Goal: Task Accomplishment & Management: Manage account settings

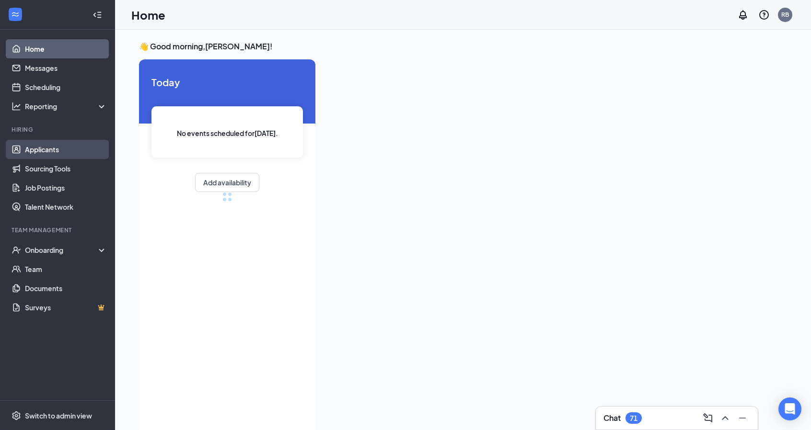
click at [26, 148] on link "Applicants" at bounding box center [66, 149] width 82 height 19
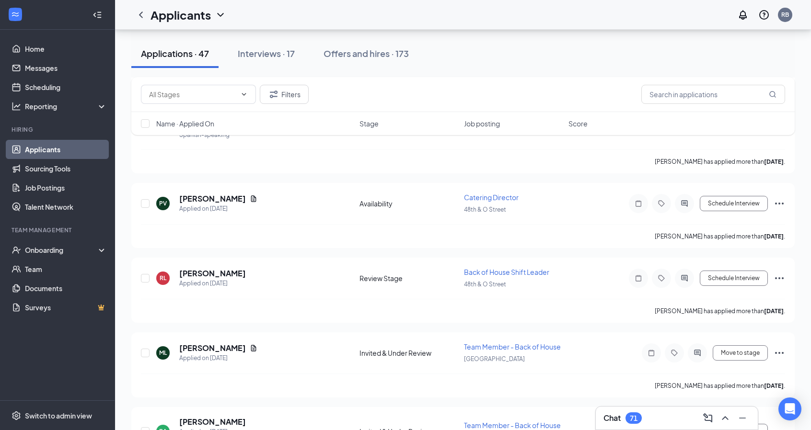
scroll to position [1693, 0]
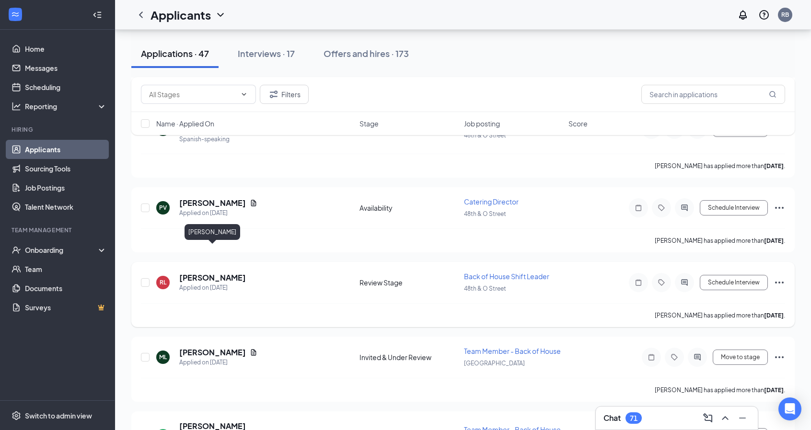
click at [239, 273] on h5 "[PERSON_NAME]" at bounding box center [212, 278] width 67 height 11
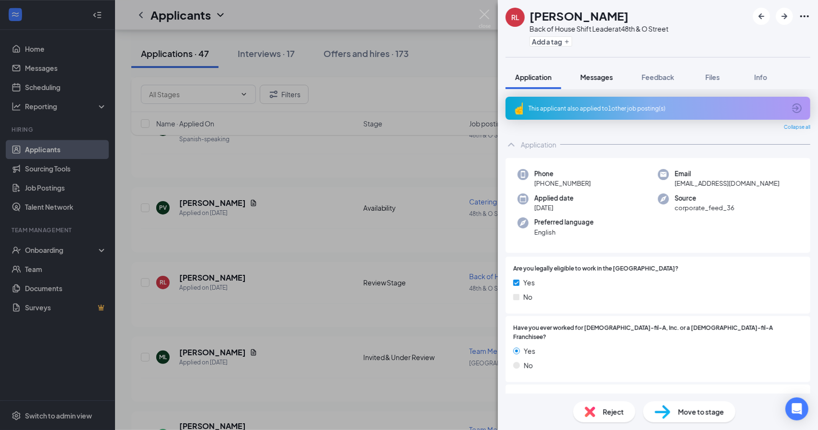
click at [599, 73] on span "Messages" at bounding box center [596, 77] width 33 height 9
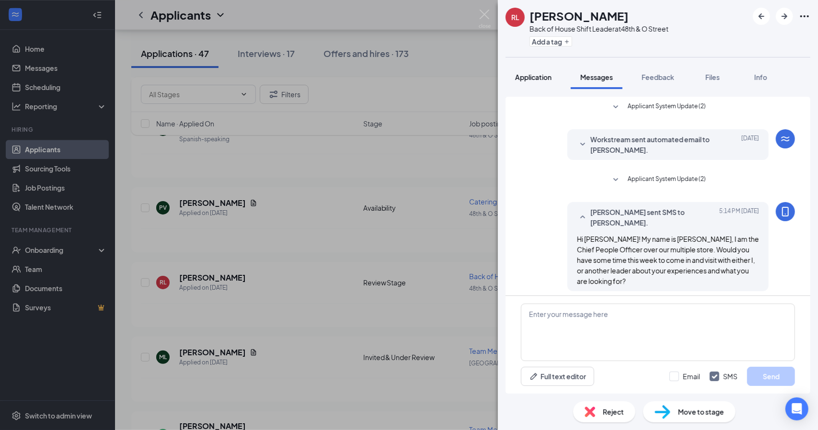
click at [532, 73] on span "Application" at bounding box center [533, 77] width 36 height 9
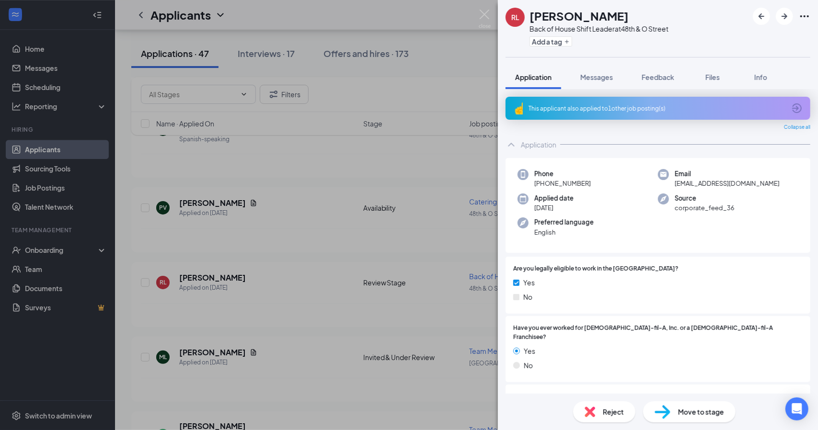
click at [440, 80] on div "[PERSON_NAME] Back of House Shift Leader at [GEOGRAPHIC_DATA] Add a tag Applica…" at bounding box center [409, 215] width 818 height 430
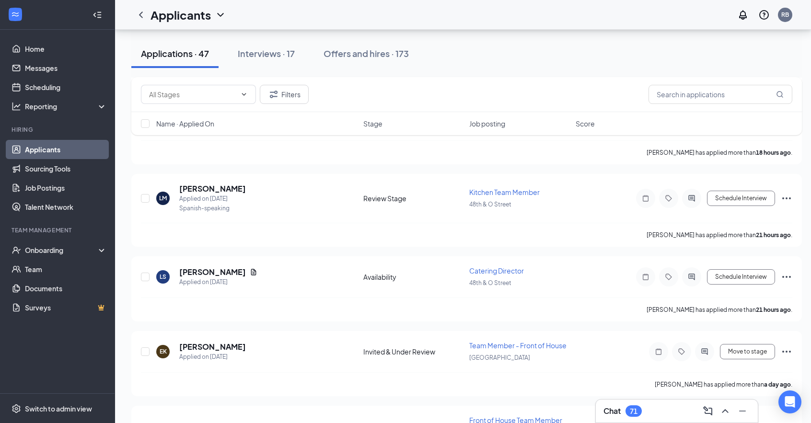
scroll to position [381, 7]
click at [250, 270] on icon "Document" at bounding box center [254, 274] width 8 height 8
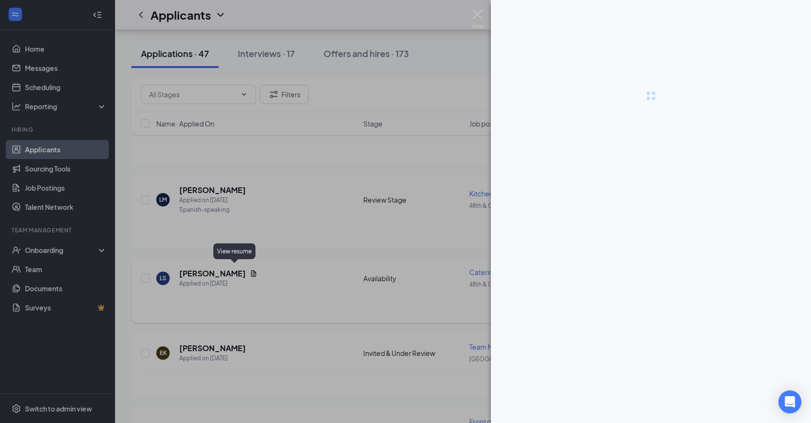
scroll to position [381, 0]
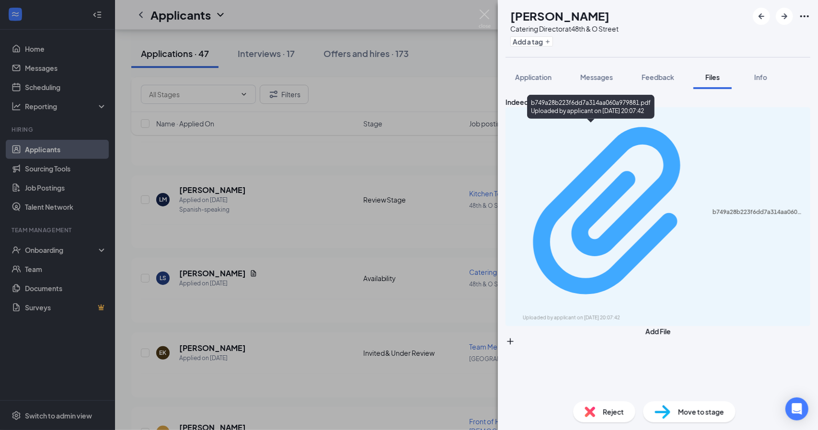
click at [713, 208] on div "b749a28b223f6dd7a314aa060a979881.pdf" at bounding box center [759, 212] width 92 height 8
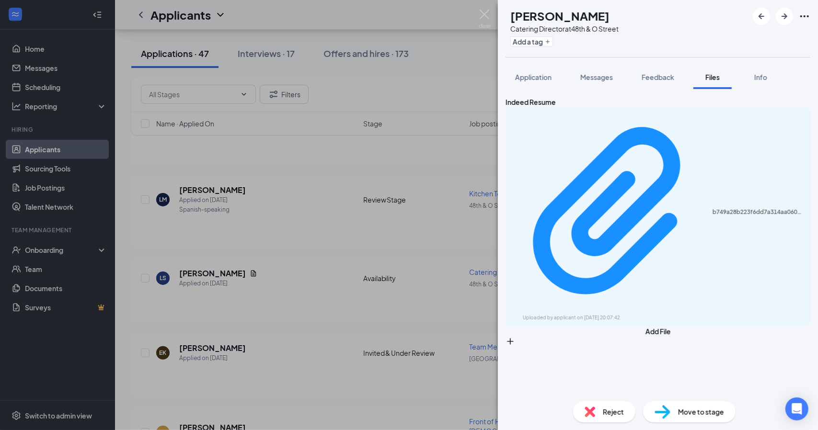
click at [312, 149] on div "LS [PERSON_NAME] Catering Director at 48th & O Street Add a tag Application Mes…" at bounding box center [409, 215] width 818 height 430
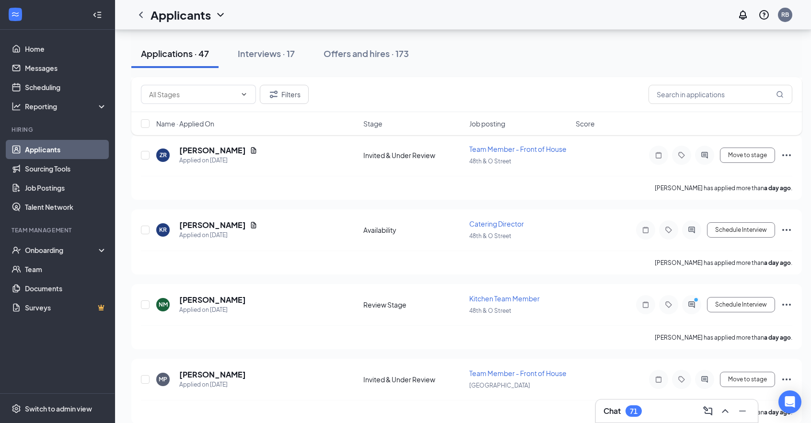
scroll to position [888, 6]
click at [251, 221] on icon "Document" at bounding box center [253, 224] width 5 height 6
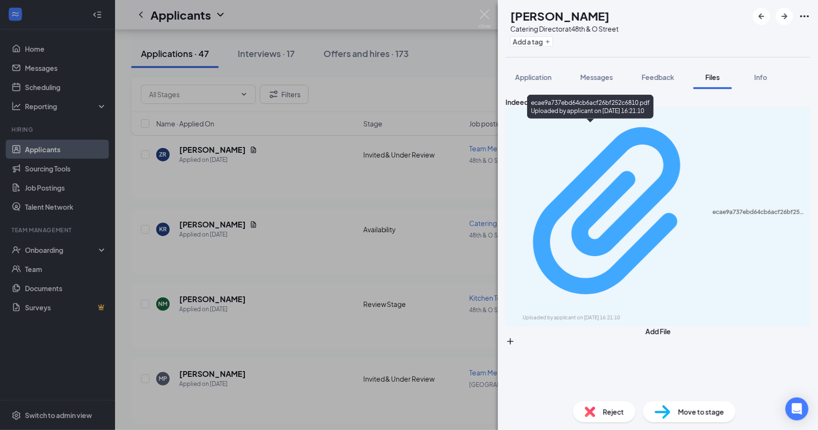
click at [589, 314] on div "Uploaded by applicant on [DATE] 16:21:10" at bounding box center [595, 318] width 144 height 8
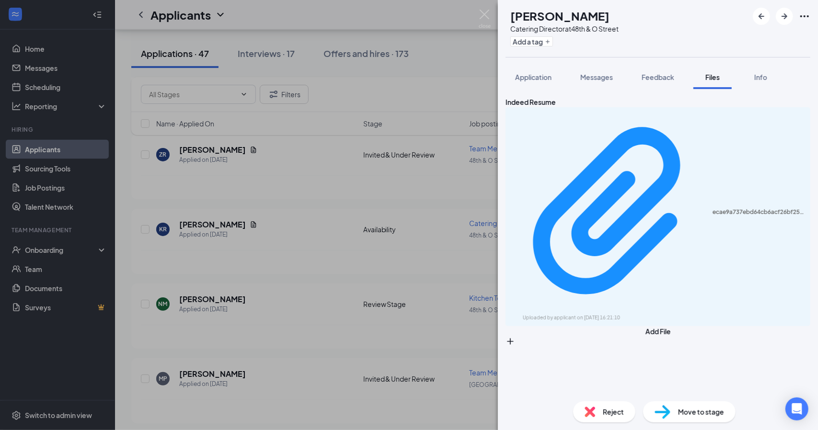
click at [320, 208] on div "KR [PERSON_NAME] Catering Director at 48th & O Street Add a tag Application Mes…" at bounding box center [409, 215] width 818 height 430
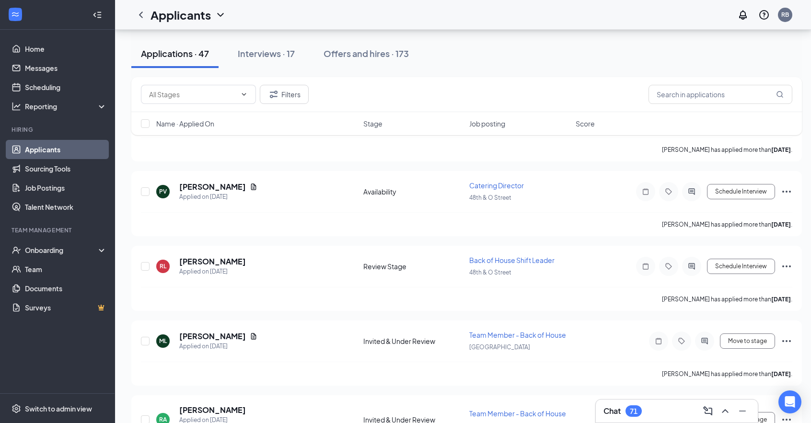
scroll to position [1699, 0]
click at [254, 185] on icon "Document" at bounding box center [253, 188] width 5 height 6
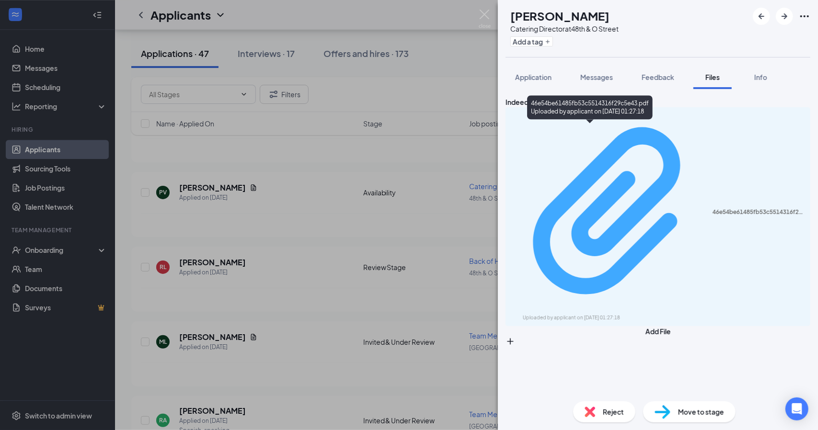
click at [713, 208] on div "46e54be61485fb53c5514316f29c5e43.pdf" at bounding box center [759, 212] width 92 height 8
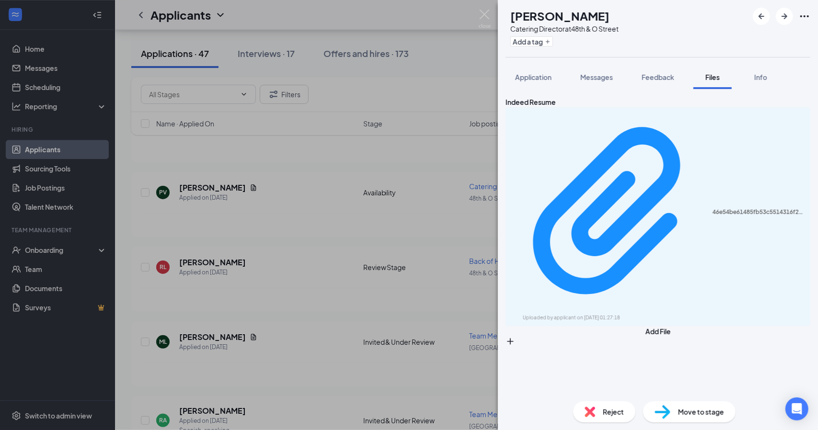
click at [304, 241] on div "PV [PERSON_NAME] Catering Director at 48th & O Street Add a tag Application Mes…" at bounding box center [409, 215] width 818 height 430
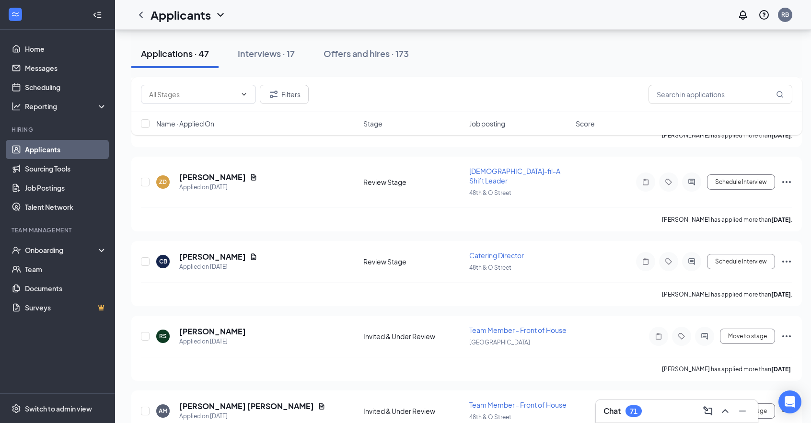
scroll to position [2264, 0]
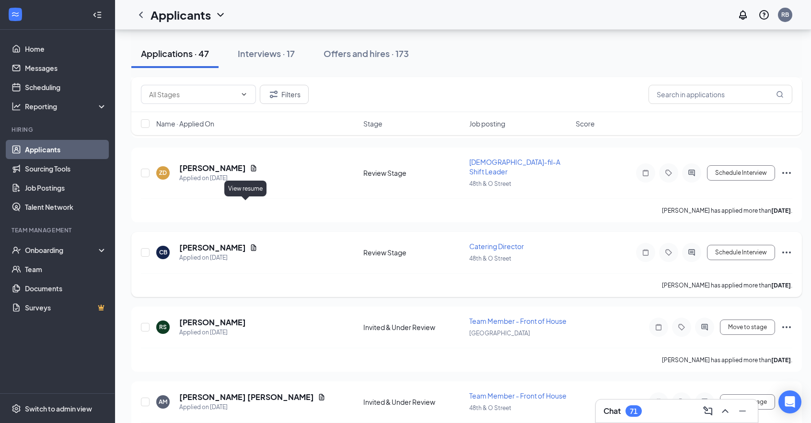
click at [250, 244] on icon "Document" at bounding box center [254, 248] width 8 height 8
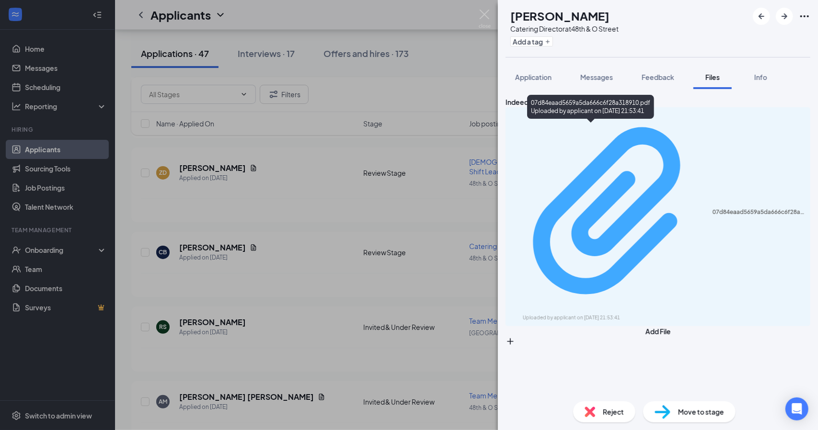
click at [598, 314] on div "Uploaded by applicant on [DATE] 21:53:41" at bounding box center [595, 318] width 144 height 8
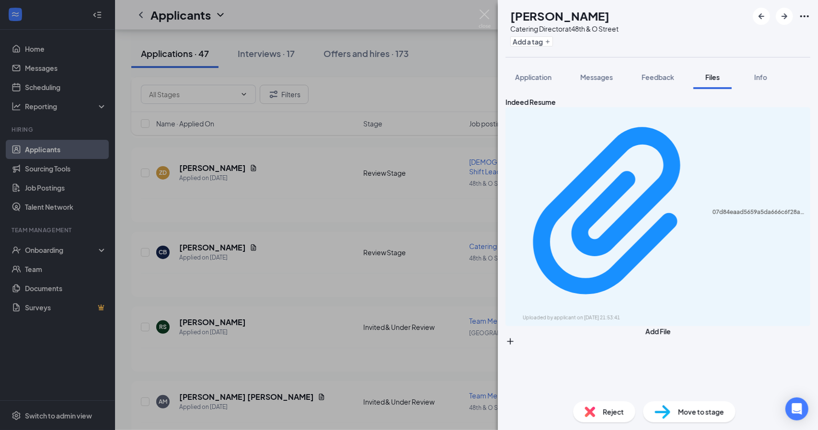
click at [275, 52] on div "CB [PERSON_NAME] Catering Director at 48th & O Street Add a tag Application Mes…" at bounding box center [409, 215] width 818 height 430
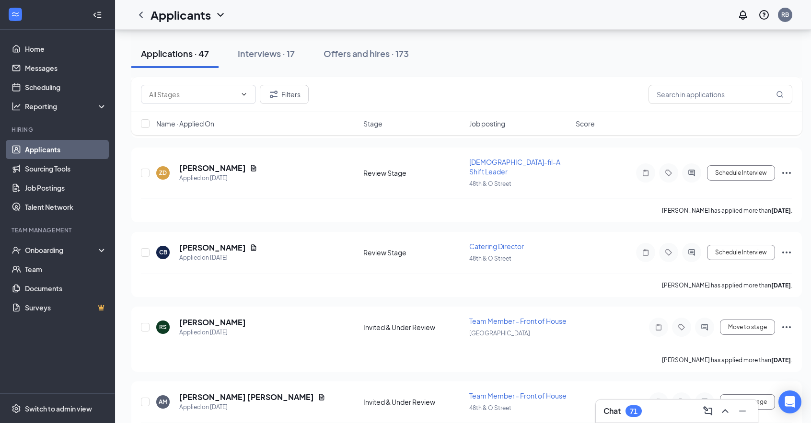
click at [275, 52] on div "Interviews · 17" at bounding box center [266, 53] width 57 height 12
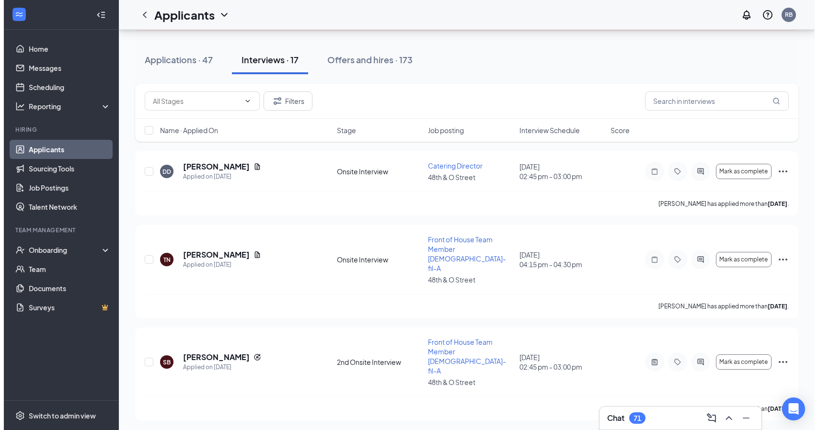
scroll to position [90, 0]
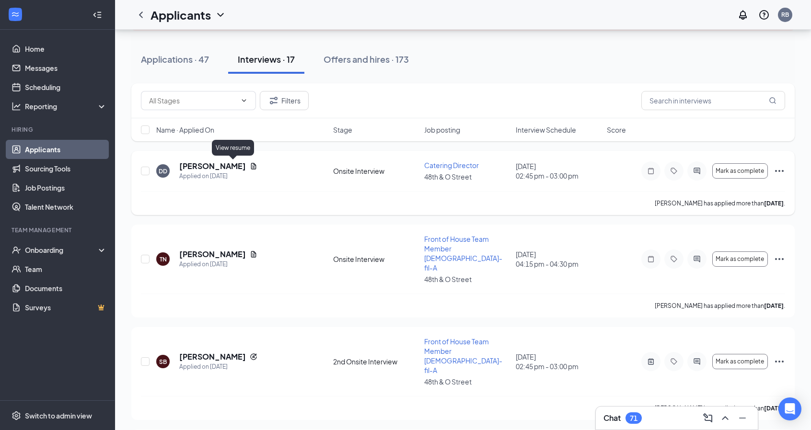
click at [250, 164] on icon "Document" at bounding box center [254, 166] width 8 height 8
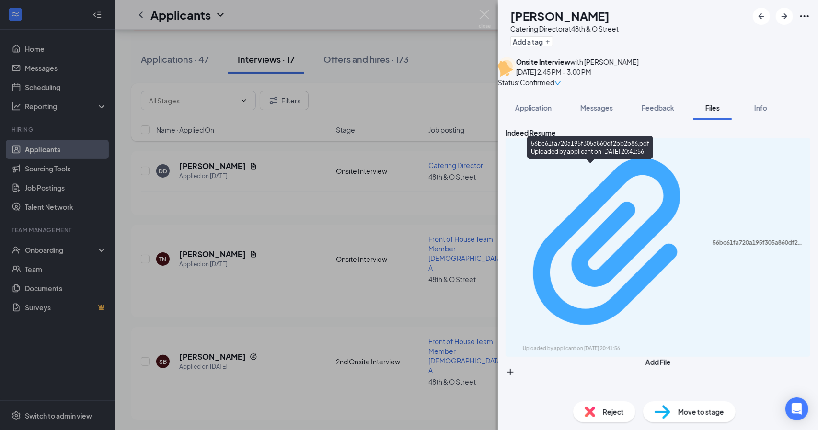
click at [589, 345] on div "Uploaded by applicant on [DATE] 20:41:56" at bounding box center [595, 349] width 144 height 8
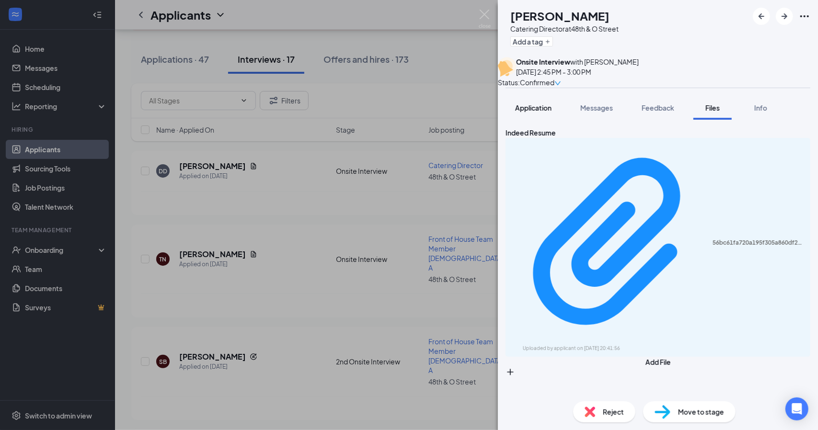
click at [535, 112] on span "Application" at bounding box center [533, 108] width 36 height 9
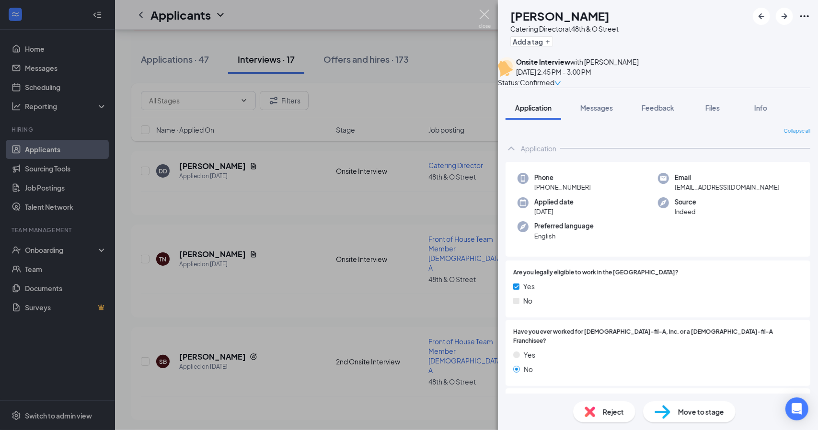
click at [487, 18] on img at bounding box center [485, 19] width 12 height 19
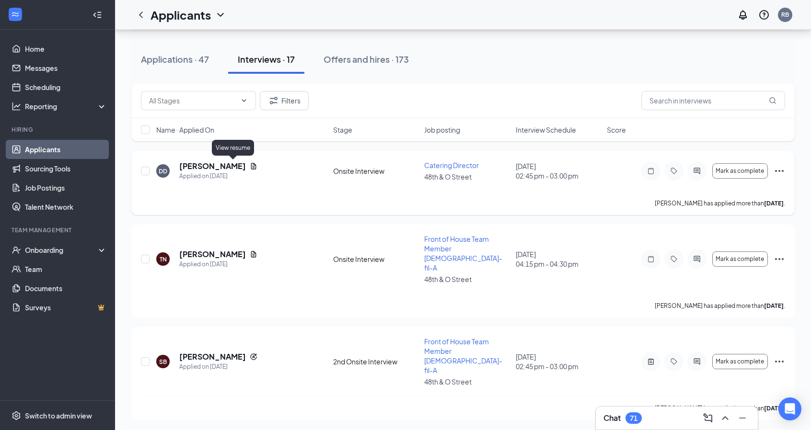
click at [251, 168] on icon "Document" at bounding box center [253, 166] width 5 height 6
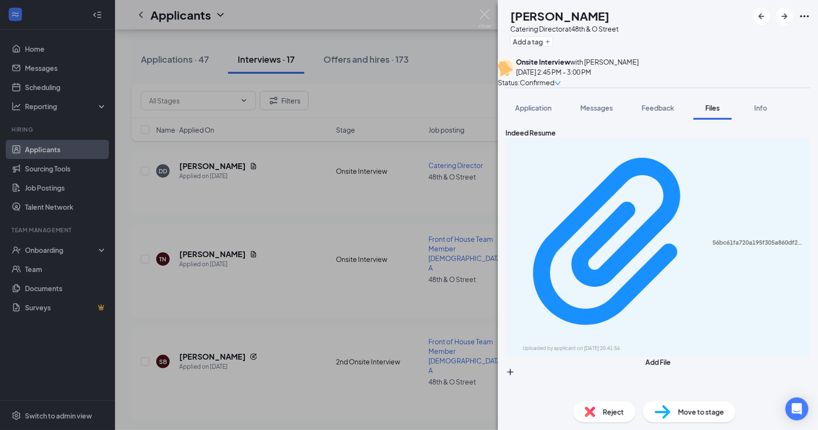
click at [449, 176] on div "DD [PERSON_NAME] Catering Director at 48th & O Street Add a tag Onsite Intervie…" at bounding box center [409, 215] width 818 height 430
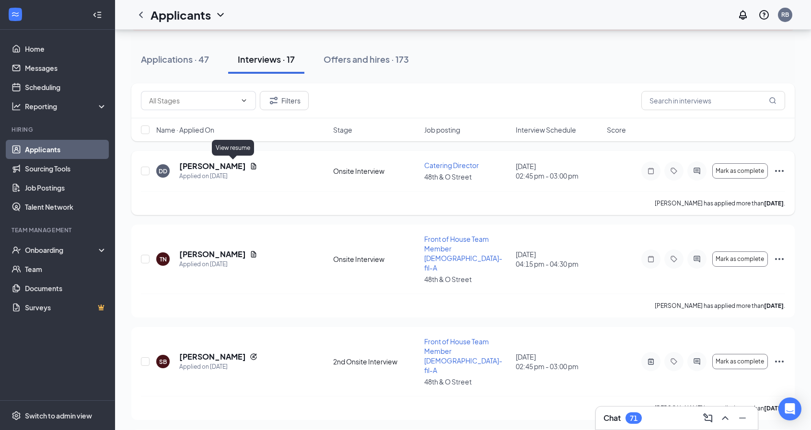
click at [250, 165] on icon "Document" at bounding box center [254, 166] width 8 height 8
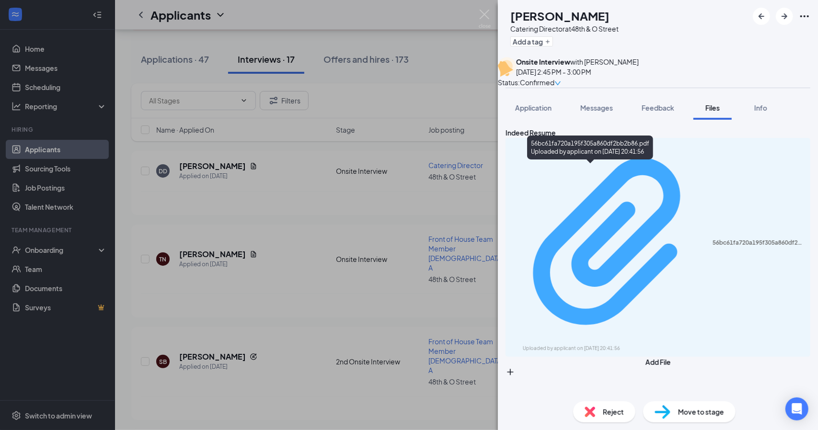
click at [591, 345] on div "Uploaded by applicant on [DATE] 20:41:56" at bounding box center [595, 349] width 144 height 8
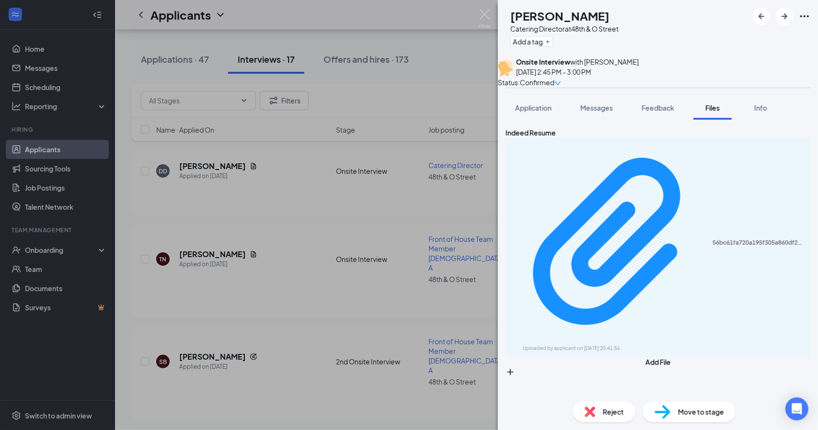
click at [472, 39] on div "DD [PERSON_NAME] Catering Director at 48th & O Street Add a tag Onsite Intervie…" at bounding box center [409, 215] width 818 height 430
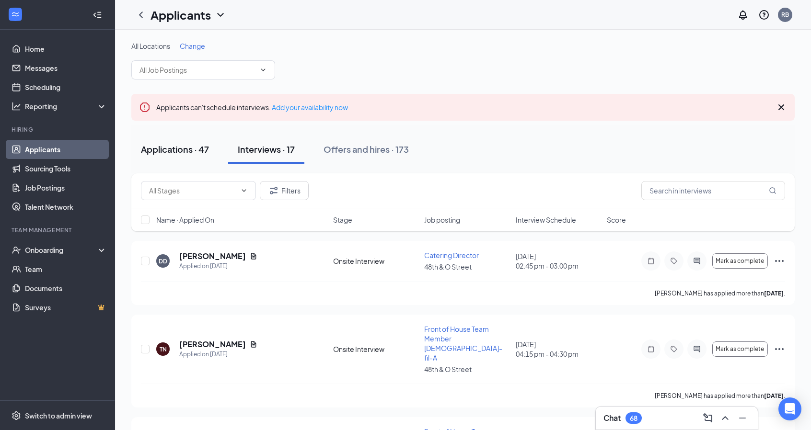
click at [196, 157] on button "Applications · 47" at bounding box center [174, 149] width 87 height 29
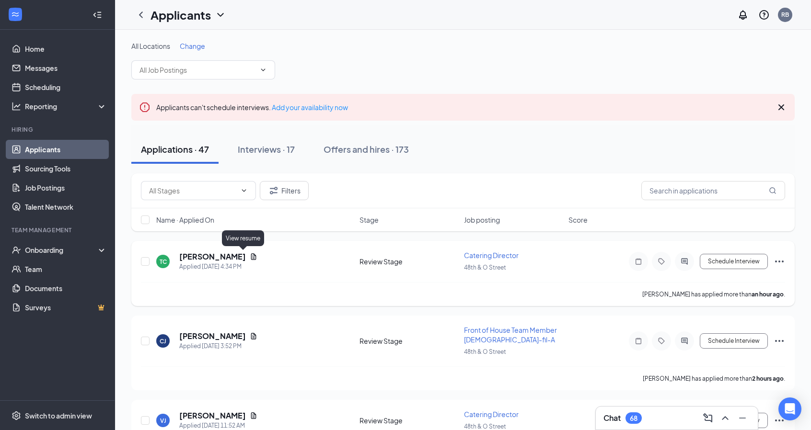
click at [251, 255] on icon "Document" at bounding box center [253, 257] width 5 height 6
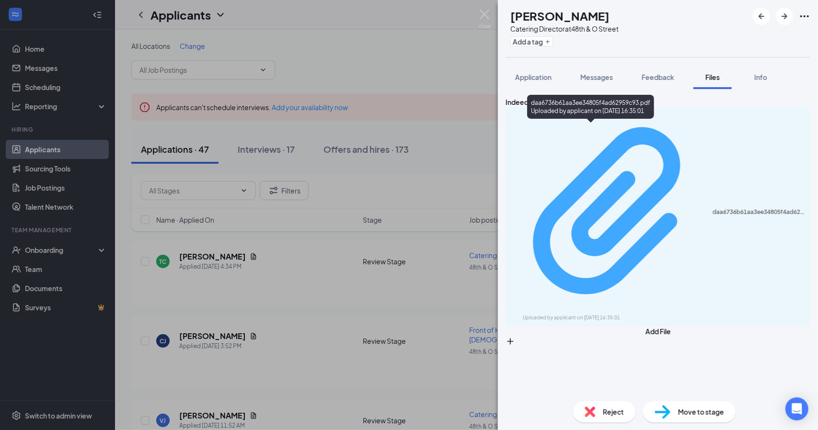
click at [577, 314] on div "Uploaded by applicant on [DATE] 16:35:01" at bounding box center [595, 318] width 144 height 8
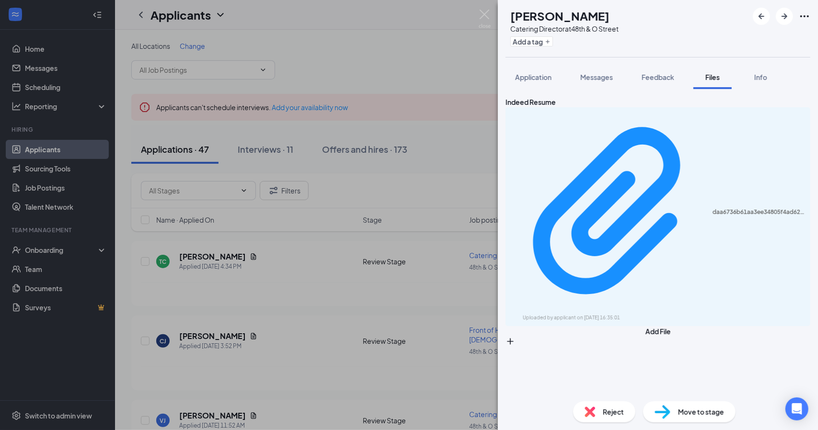
click at [389, 74] on div "TC [PERSON_NAME] Catering Director at 48th & O Street Add a tag Application Mes…" at bounding box center [409, 215] width 818 height 430
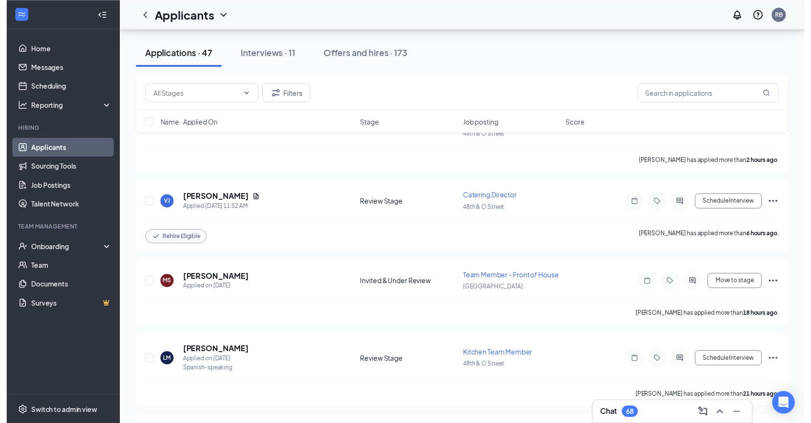
scroll to position [221, 0]
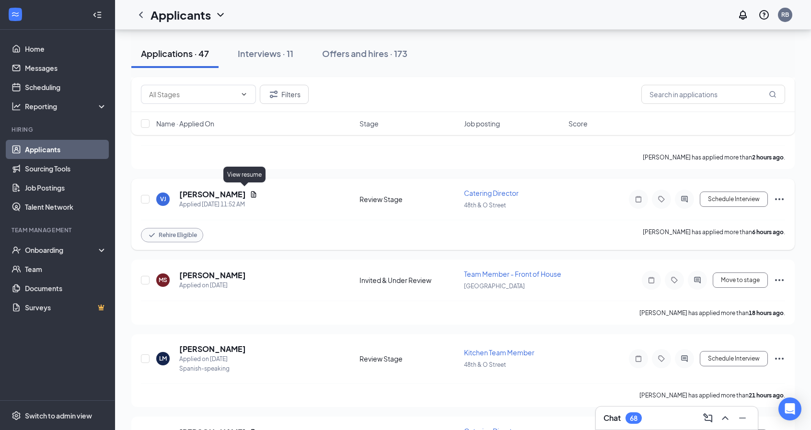
click at [251, 191] on icon "Document" at bounding box center [253, 194] width 5 height 6
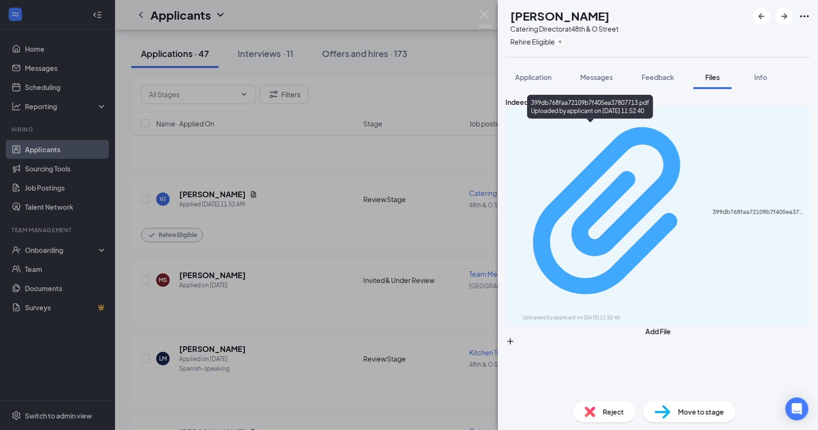
click at [560, 133] on div "399db768faa72109b7f405ea37807713.pdf Uploaded by applicant on [DATE] 11:52:40" at bounding box center [657, 217] width 293 height 210
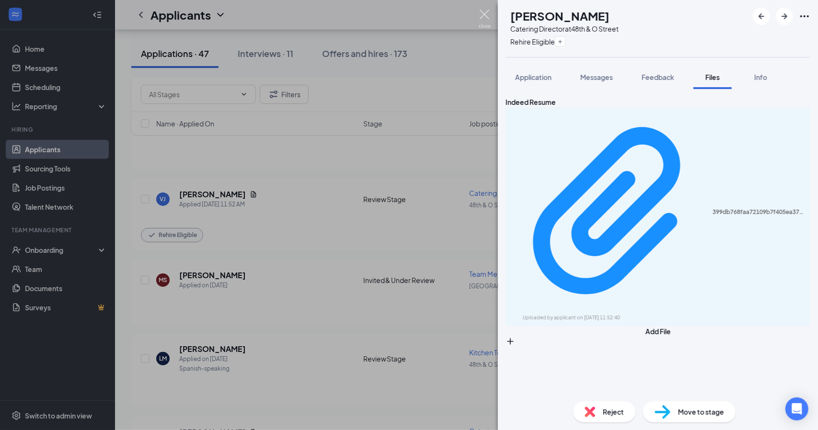
click at [486, 12] on img at bounding box center [485, 19] width 12 height 19
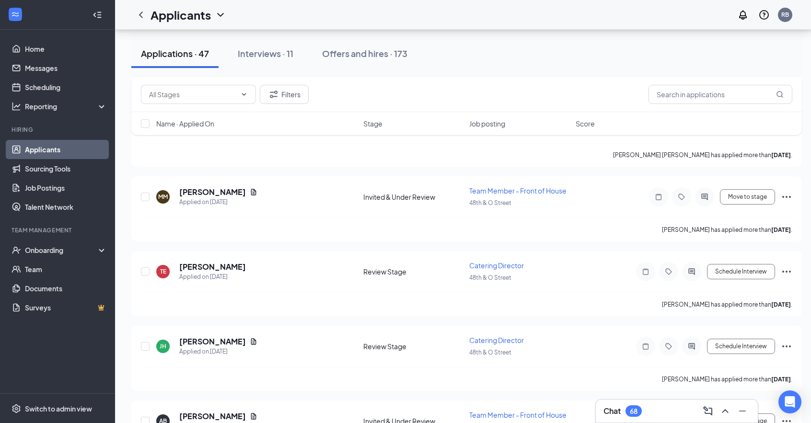
scroll to position [2545, 0]
click at [61, 188] on link "Job Postings" at bounding box center [66, 187] width 82 height 19
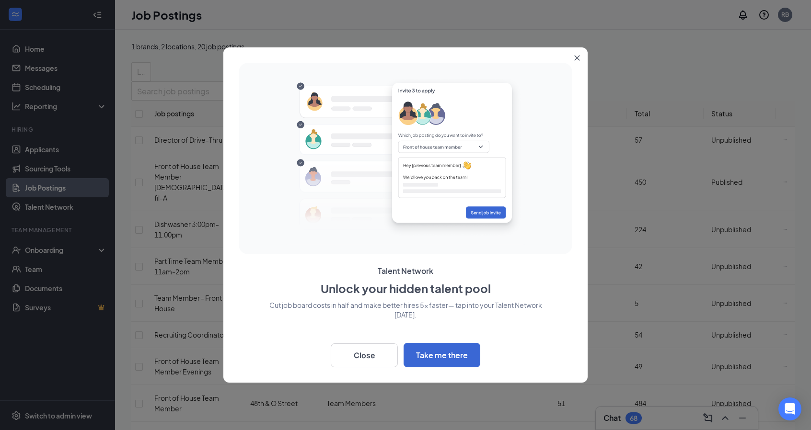
click at [574, 58] on button "Close" at bounding box center [578, 55] width 17 height 17
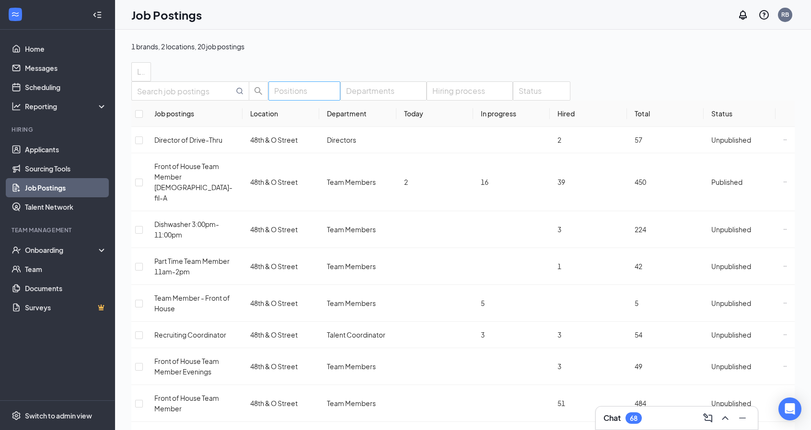
click at [312, 99] on div at bounding box center [300, 90] width 58 height 15
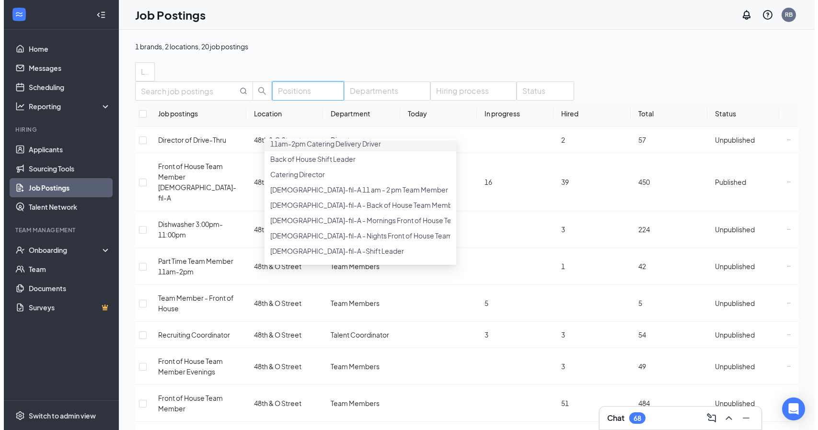
scroll to position [51, 0]
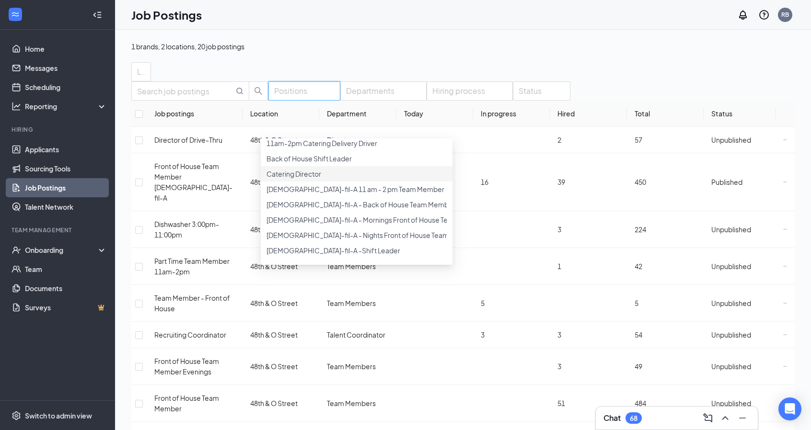
click at [319, 178] on span "Catering Director" at bounding box center [293, 174] width 55 height 9
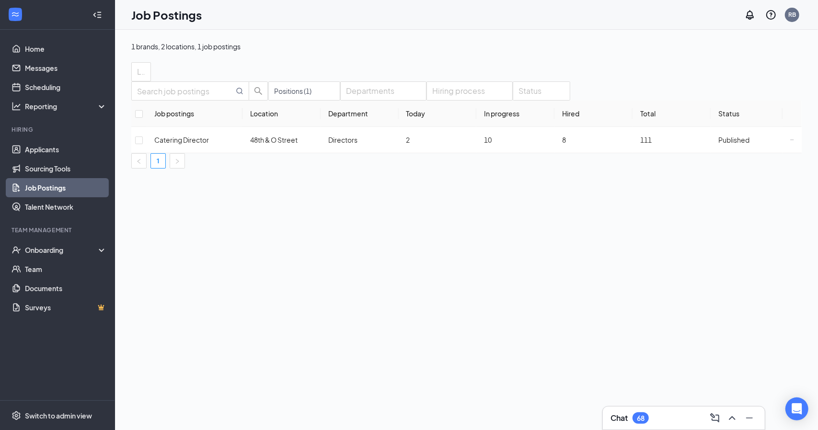
click at [319, 101] on div "Positions (1) Departments Hiring process Status Job postings Location Departmen…" at bounding box center [466, 124] width 670 height 87
click at [238, 153] on td "Catering Director" at bounding box center [195, 140] width 96 height 26
click at [143, 144] on input "checkbox" at bounding box center [139, 141] width 8 height 8
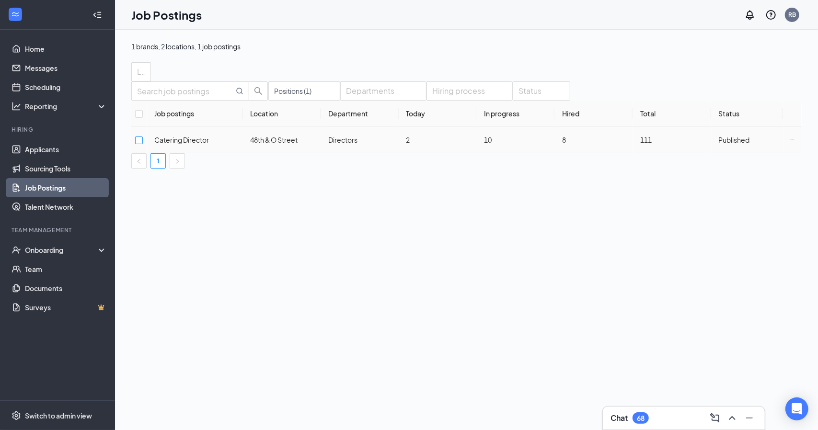
checkbox input "true"
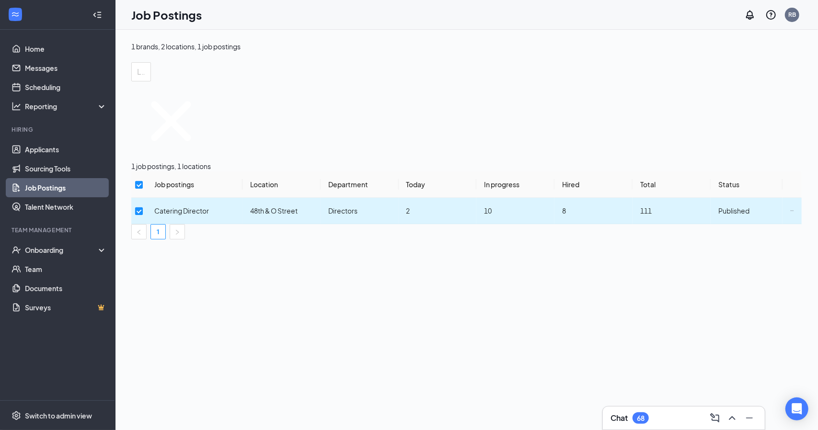
click at [143, 208] on input "checkbox" at bounding box center [139, 212] width 8 height 8
checkbox input "false"
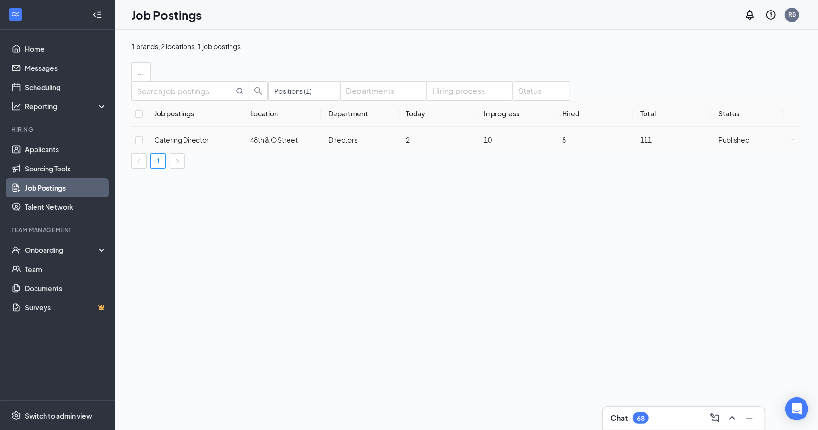
click at [790, 142] on icon "Ellipses" at bounding box center [792, 140] width 4 height 4
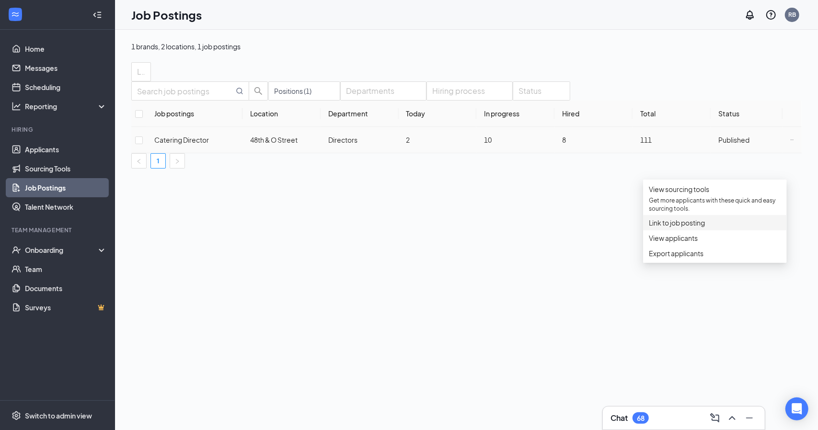
click at [680, 227] on span "Link to job posting" at bounding box center [677, 223] width 56 height 9
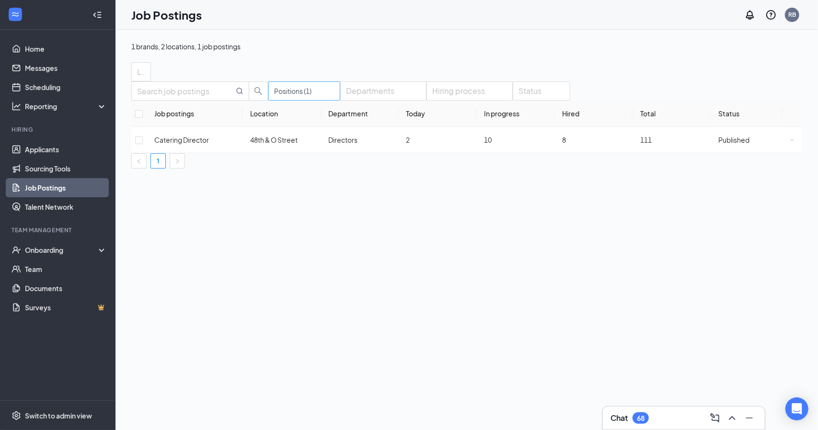
click at [300, 99] on div at bounding box center [300, 90] width 58 height 15
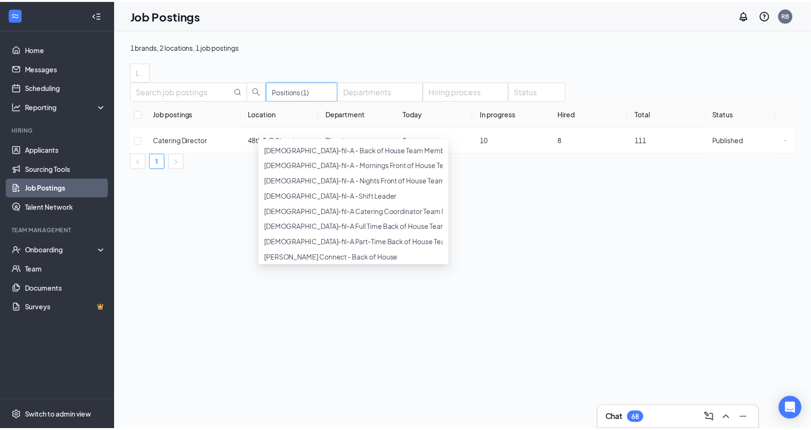
scroll to position [111, 0]
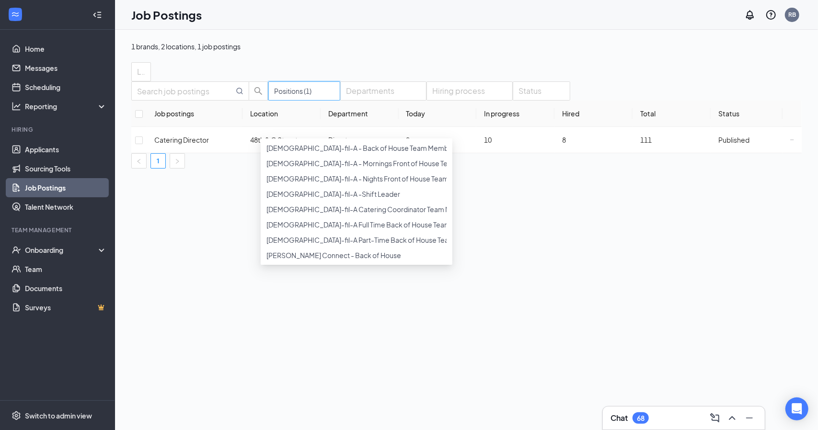
click at [269, 112] on div at bounding box center [356, 110] width 180 height 4
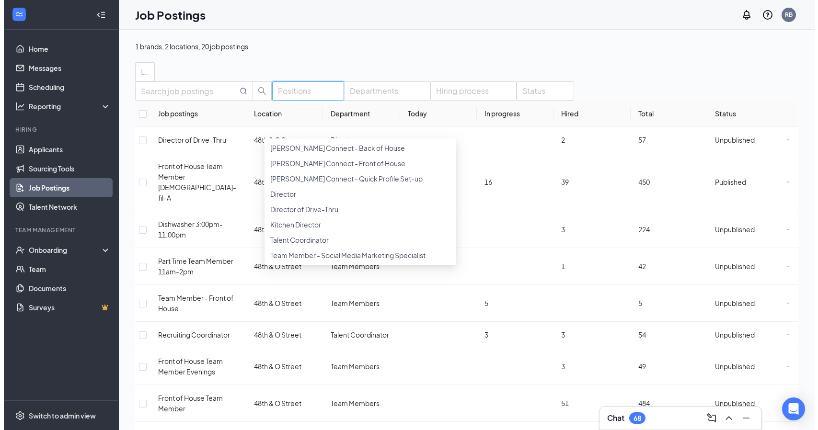
scroll to position [354, 0]
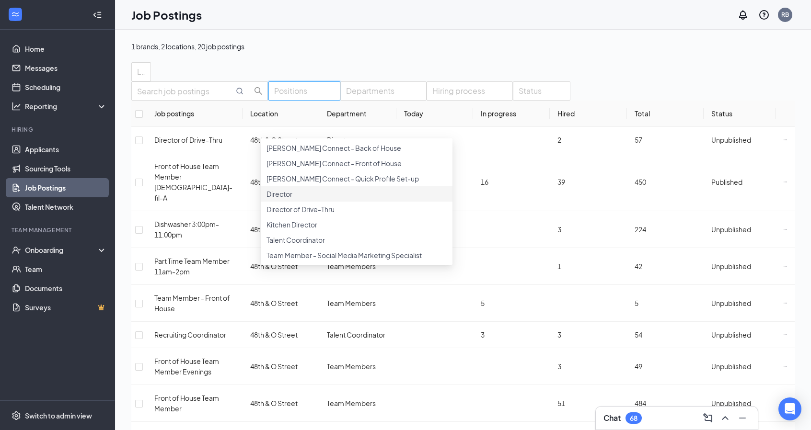
click at [274, 189] on div at bounding box center [356, 189] width 180 height 0
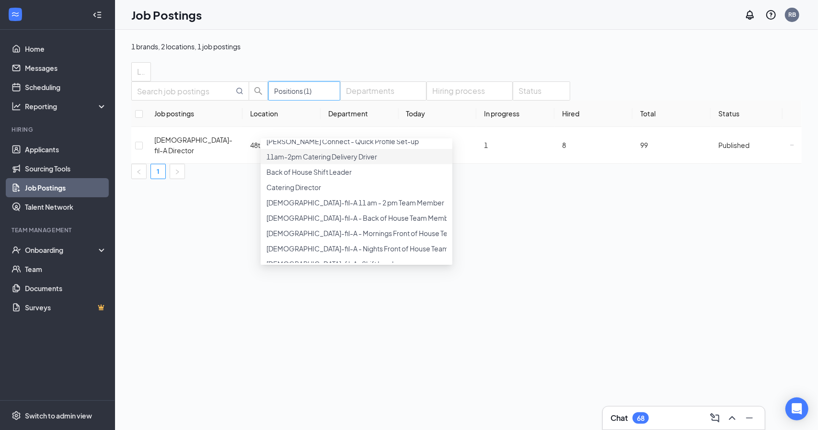
scroll to position [38, 0]
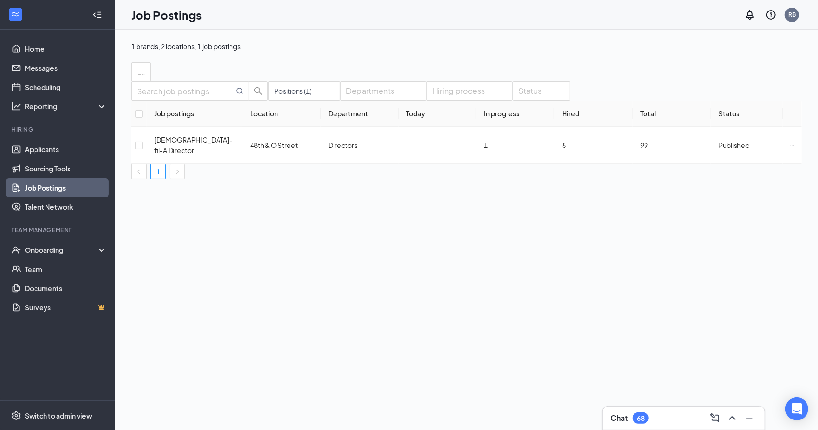
click at [197, 248] on div "1 brands, 2 locations, 1 job postings Locations Positions (1) Departments Hirin…" at bounding box center [466, 230] width 703 height 401
